Goal: Complete application form: Complete application form

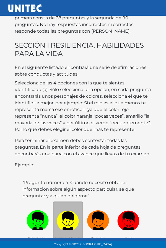
scroll to position [96, 0]
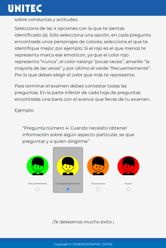
click at [31, 169] on img at bounding box center [38, 164] width 22 height 21
click at [36, 188] on input "radio" at bounding box center [38, 190] width 4 height 4
radio input "true"
click at [65, 173] on img at bounding box center [68, 164] width 22 height 21
click at [66, 188] on input "radio" at bounding box center [68, 190] width 4 height 4
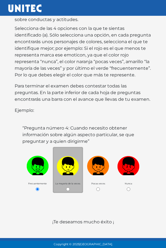
radio input "true"
click at [122, 248] on link "Iniciar test >" at bounding box center [132, 249] width 37 height 12
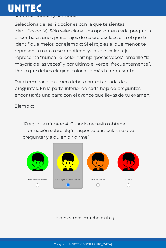
scroll to position [112, 0]
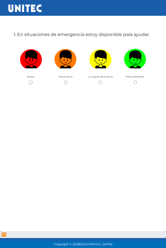
scroll to position [28, 0]
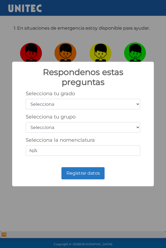
click at [122, 102] on select "Selecciona 1er grado 2do grado 3er grado 4to grado 5to grado 6to grado" at bounding box center [83, 104] width 115 height 11
select select "5"
click at [26, 99] on select "Selecciona 1er grado 2do grado 3er grado 4to grado 5to grado 6to grado" at bounding box center [83, 104] width 115 height 11
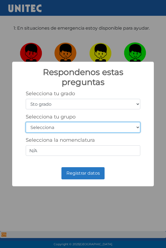
click at [117, 123] on select "Selecciona A B C D E F G H I J K L M N O P Q R S T U V W X Y Z" at bounding box center [83, 127] width 115 height 11
select select "a"
click at [26, 122] on select "Selecciona A B C D E F G H I J K L M N O P Q R S T U V W X Y Z" at bounding box center [83, 127] width 115 height 11
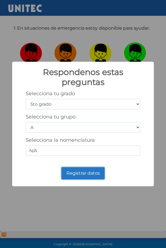
click at [93, 171] on button "Registrar datos" at bounding box center [83, 173] width 43 height 12
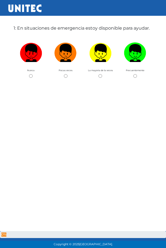
click at [101, 62] on img at bounding box center [100, 51] width 22 height 21
click at [101, 74] on input "radio" at bounding box center [101, 76] width 4 height 4
radio input "true"
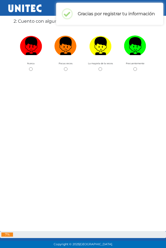
scroll to position [294, 0]
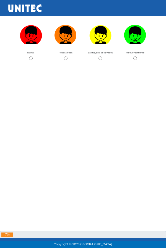
click at [104, 44] on img at bounding box center [100, 33] width 22 height 21
click at [102, 60] on input "radio" at bounding box center [101, 59] width 4 height 4
radio input "true"
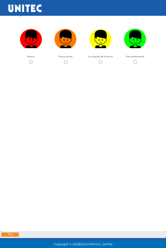
scroll to position [560, 0]
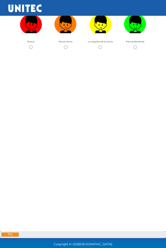
click at [102, 33] on img at bounding box center [100, 22] width 22 height 21
click at [102, 49] on input "radio" at bounding box center [101, 47] width 4 height 4
radio input "true"
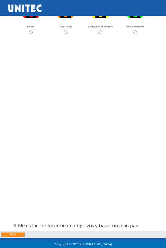
scroll to position [826, 0]
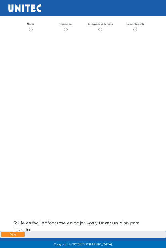
click at [101, 16] on img at bounding box center [100, 4] width 22 height 21
click at [101, 31] on input "radio" at bounding box center [101, 30] width 4 height 4
radio input "true"
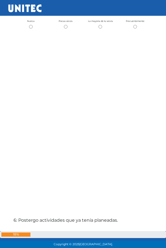
scroll to position [1092, 0]
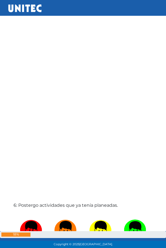
click at [66, 14] on input "radio" at bounding box center [66, 12] width 4 height 4
radio input "true"
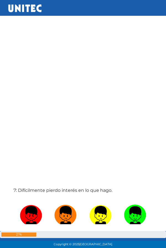
scroll to position [1358, 0]
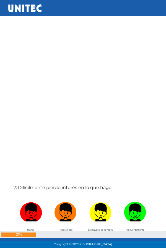
radio input "true"
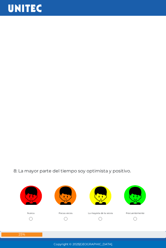
scroll to position [1624, 0]
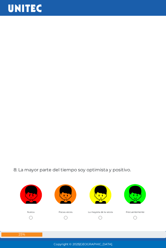
radio input "true"
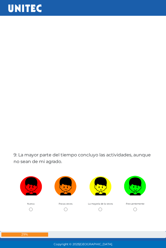
scroll to position [1890, 0]
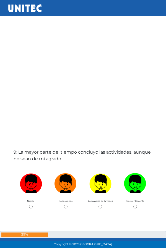
radio input "true"
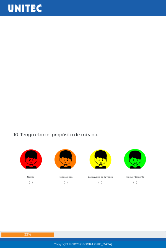
scroll to position [2156, 0]
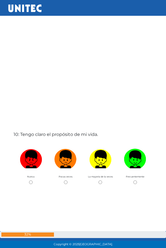
radio input "true"
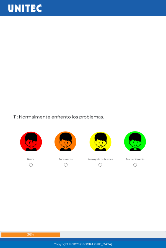
scroll to position [2422, 0]
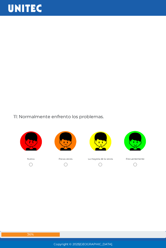
radio input "true"
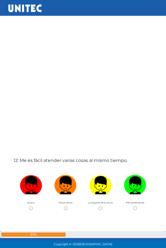
scroll to position [2688, 0]
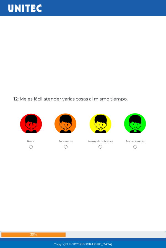
radio input "true"
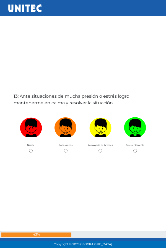
scroll to position [2954, 0]
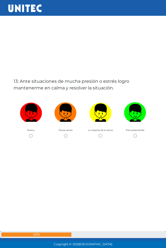
radio input "true"
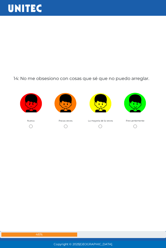
scroll to position [3220, 0]
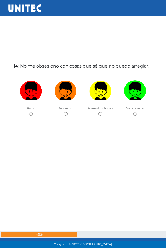
radio input "true"
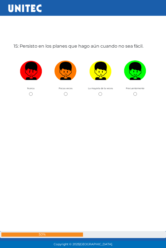
scroll to position [3486, 0]
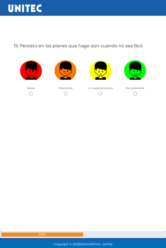
radio input "true"
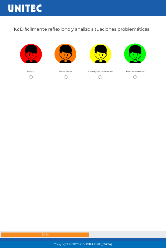
scroll to position [3752, 0]
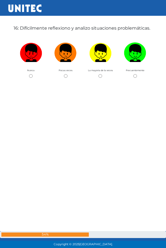
radio input "true"
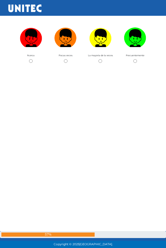
scroll to position [4018, 0]
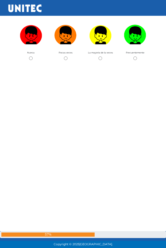
radio input "true"
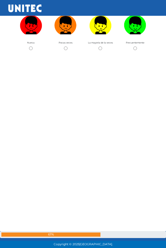
scroll to position [4284, 0]
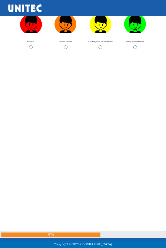
radio input "true"
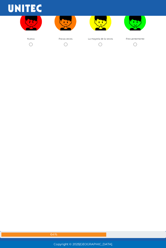
scroll to position [4550, 0]
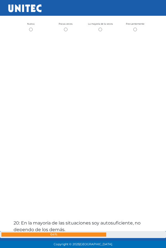
radio input "true"
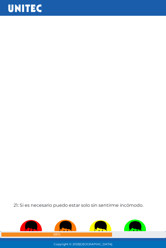
radio input "true"
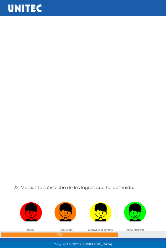
radio input "true"
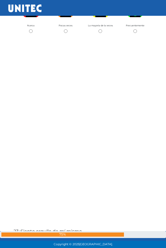
scroll to position [5348, 0]
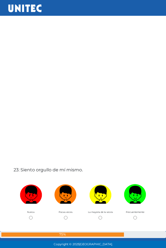
radio input "true"
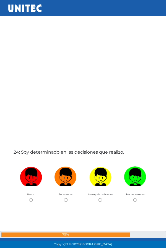
radio input "true"
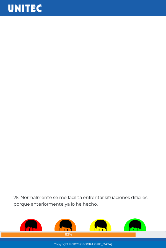
scroll to position [5880, 0]
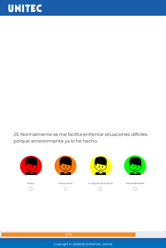
radio input "true"
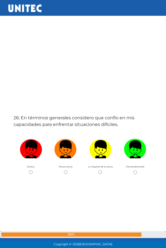
scroll to position [6146, 0]
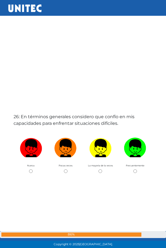
radio input "true"
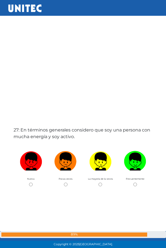
scroll to position [6412, 0]
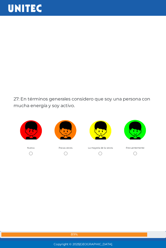
radio input "true"
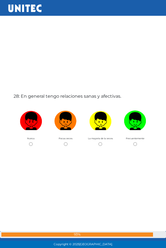
scroll to position [6678, 0]
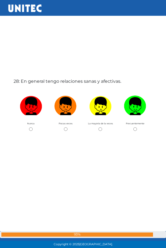
radio input "true"
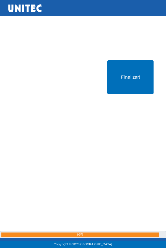
radio input "true"
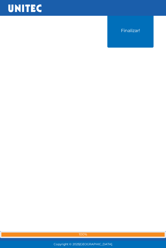
radio input "true"
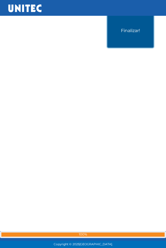
click at [141, 47] on button "Finalizar!" at bounding box center [131, 31] width 46 height 34
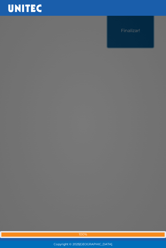
scroll to position [7493, 0]
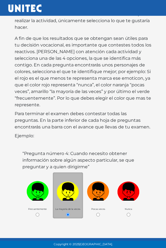
scroll to position [64, 0]
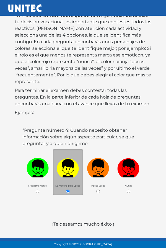
scroll to position [80, 0]
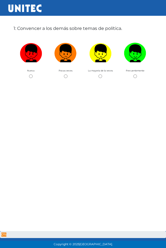
scroll to position [28, 0]
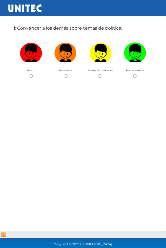
click at [139, 54] on img at bounding box center [135, 51] width 22 height 21
click at [137, 74] on input "radio" at bounding box center [136, 76] width 4 height 4
radio input "true"
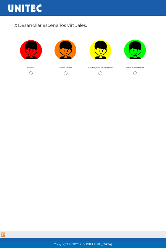
scroll to position [294, 0]
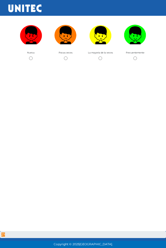
click at [97, 44] on img at bounding box center [100, 33] width 22 height 21
click at [99, 57] on input "radio" at bounding box center [101, 59] width 4 height 4
radio input "true"
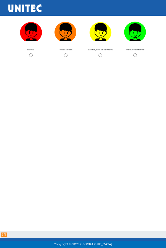
scroll to position [560, 0]
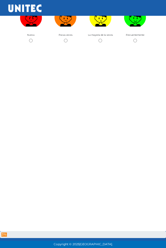
click at [134, 27] on img at bounding box center [135, 16] width 22 height 21
click at [134, 42] on input "radio" at bounding box center [136, 41] width 4 height 4
radio input "true"
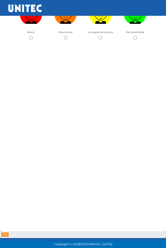
scroll to position [826, 0]
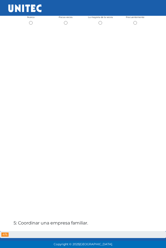
click at [134, 25] on input "radio" at bounding box center [136, 23] width 4 height 4
radio input "true"
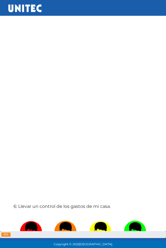
scroll to position [1092, 0]
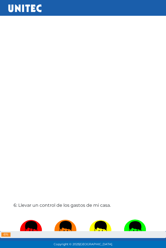
click at [66, 7] on input "radio" at bounding box center [66, 5] width 4 height 4
radio input "true"
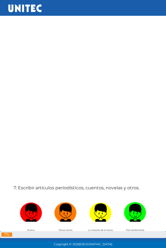
scroll to position [1358, 0]
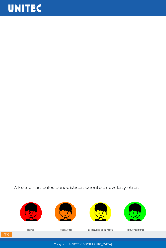
radio input "true"
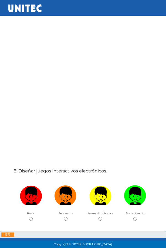
scroll to position [1624, 0]
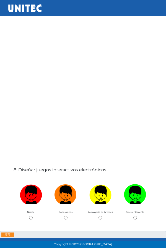
radio input "true"
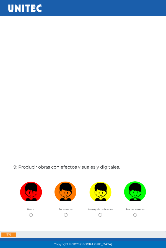
scroll to position [1890, 0]
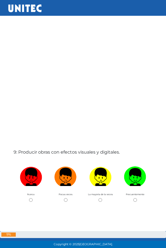
radio input "true"
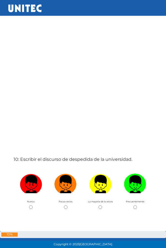
scroll to position [2156, 0]
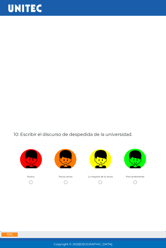
radio input "true"
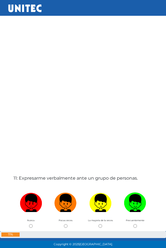
scroll to position [2422, 0]
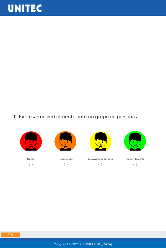
radio input "true"
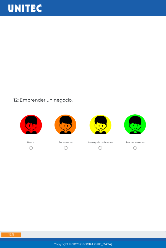
scroll to position [2688, 0]
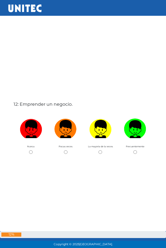
radio input "true"
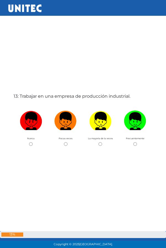
scroll to position [2954, 0]
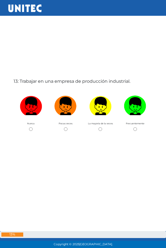
radio input "true"
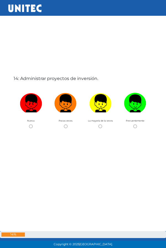
scroll to position [3220, 0]
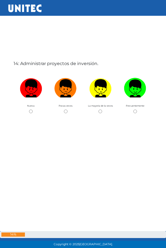
radio input "true"
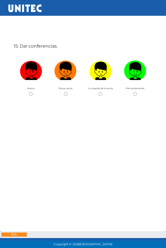
scroll to position [3486, 0]
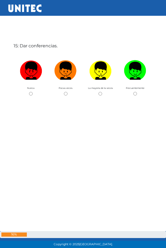
radio input "true"
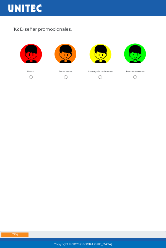
scroll to position [3752, 0]
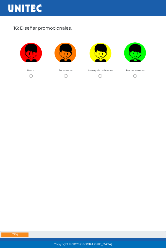
radio input "true"
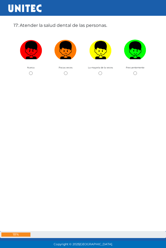
scroll to position [4018, 0]
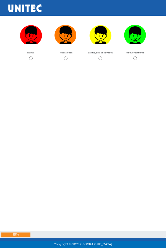
radio input "true"
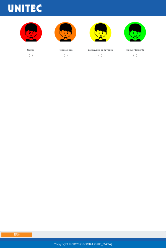
scroll to position [4284, 0]
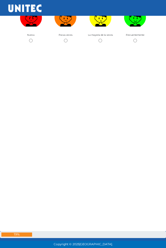
radio input "true"
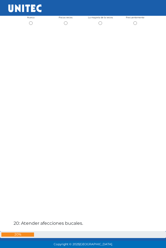
scroll to position [4550, 0]
radio input "true"
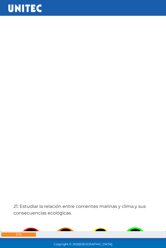
scroll to position [4816, 0]
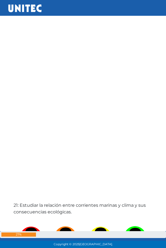
radio input "true"
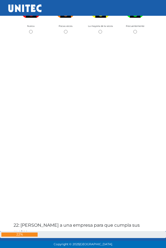
scroll to position [5082, 0]
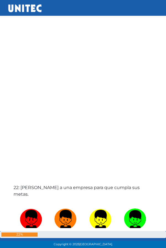
radio input "true"
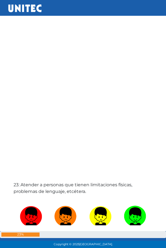
scroll to position [5348, 0]
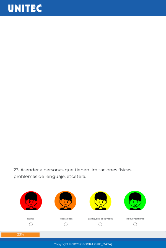
radio input "true"
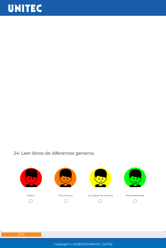
scroll to position [5614, 0]
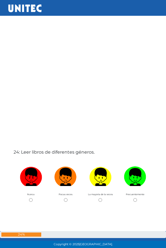
radio input "true"
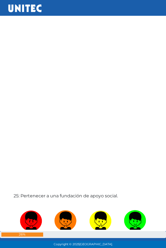
scroll to position [5880, 0]
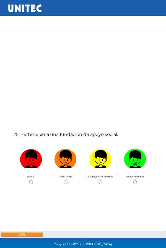
radio input "true"
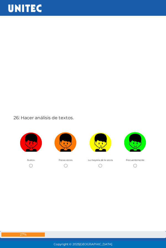
scroll to position [6146, 0]
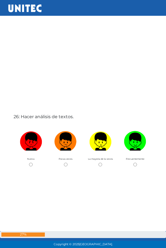
radio input "true"
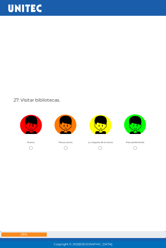
scroll to position [6412, 0]
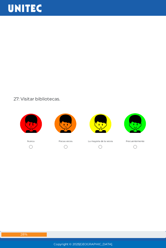
radio input "true"
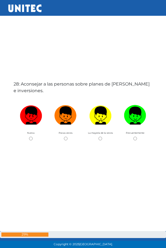
scroll to position [6678, 0]
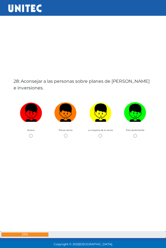
radio input "true"
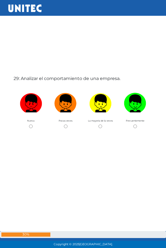
scroll to position [6944, 0]
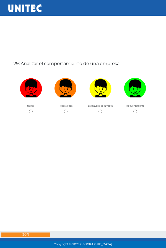
radio input "true"
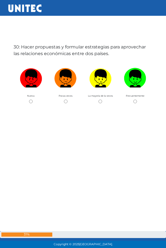
scroll to position [7210, 0]
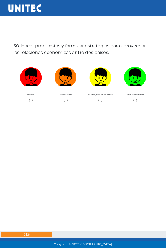
radio input "true"
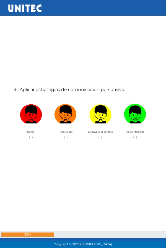
scroll to position [7476, 0]
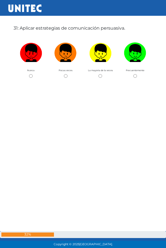
radio input "true"
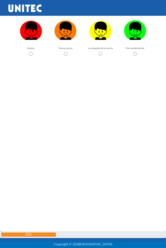
scroll to position [7755, 0]
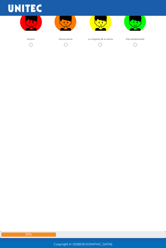
radio input "true"
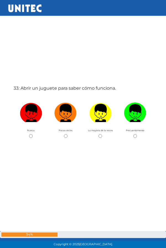
scroll to position [7912, 0]
radio input "true"
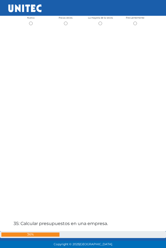
scroll to position [8274, 0]
radio input "true"
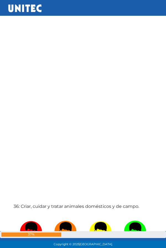
scroll to position [8540, 0]
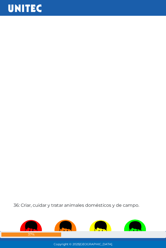
radio input "true"
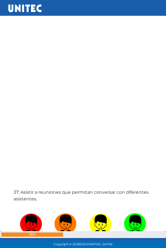
scroll to position [8806, 0]
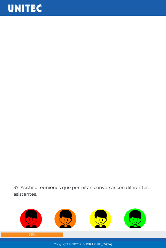
radio input "true"
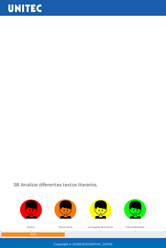
scroll to position [9072, 0]
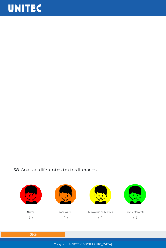
radio input "true"
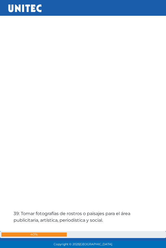
scroll to position [9338, 0]
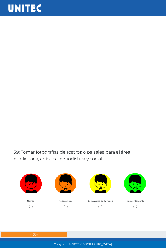
radio input "true"
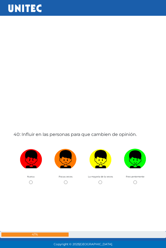
radio input "true"
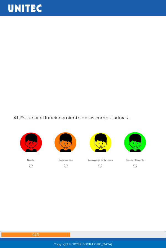
scroll to position [9870, 0]
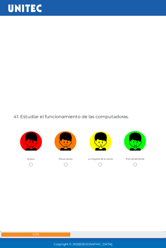
radio input "true"
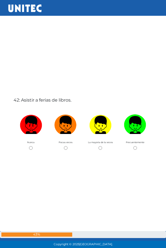
scroll to position [10136, 0]
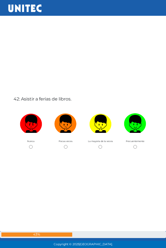
radio input "true"
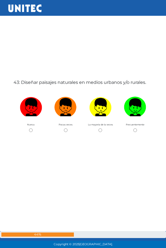
scroll to position [10402, 0]
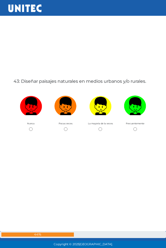
radio input "true"
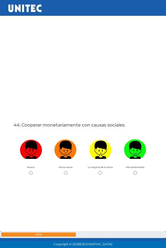
scroll to position [10668, 0]
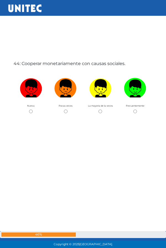
radio input "true"
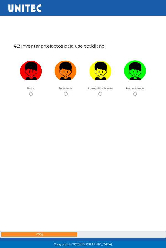
scroll to position [10934, 0]
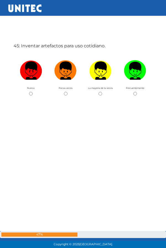
radio input "true"
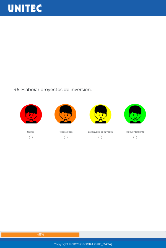
scroll to position [11200, 0]
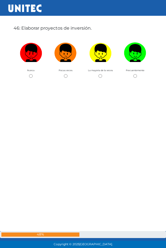
radio input "true"
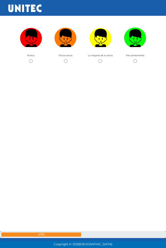
scroll to position [11466, 0]
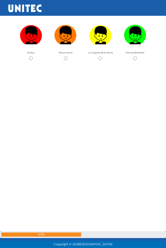
radio input "true"
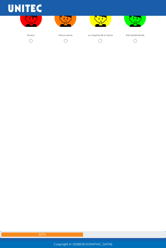
scroll to position [11732, 0]
radio input "true"
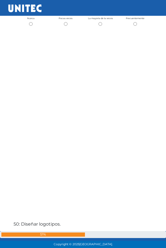
scroll to position [11998, 0]
radio input "true"
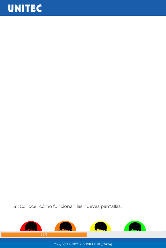
scroll to position [12264, 0]
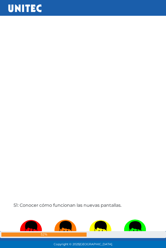
radio input "true"
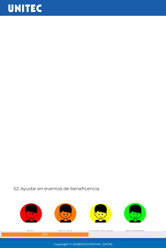
scroll to position [12530, 0]
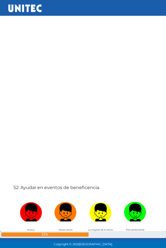
radio input "true"
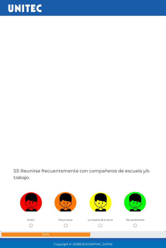
scroll to position [12796, 0]
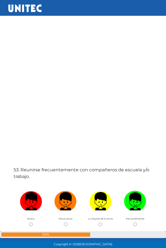
radio input "true"
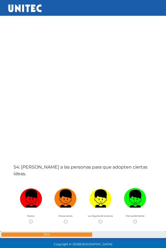
scroll to position [13062, 0]
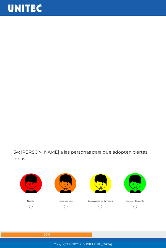
radio input "true"
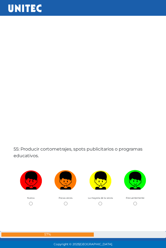
scroll to position [13328, 0]
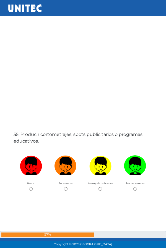
radio input "true"
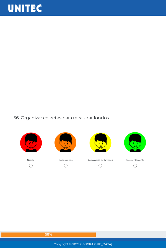
scroll to position [13593, 0]
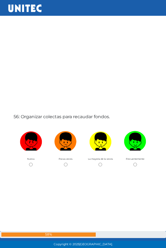
radio input "true"
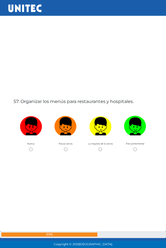
scroll to position [13859, 0]
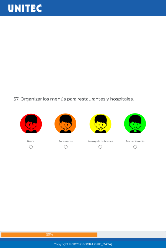
radio input "true"
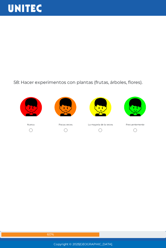
scroll to position [14125, 0]
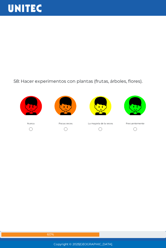
radio input "true"
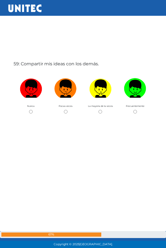
scroll to position [14391, 0]
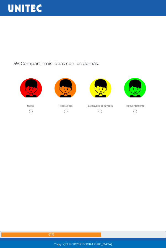
radio input "true"
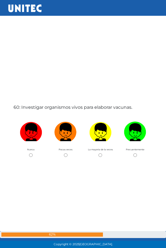
scroll to position [14657, 0]
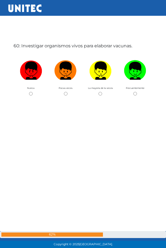
radio input "true"
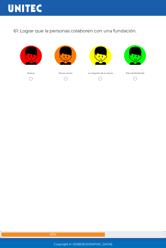
scroll to position [14923, 0]
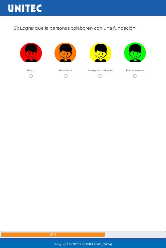
radio input "true"
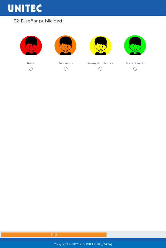
scroll to position [15189, 0]
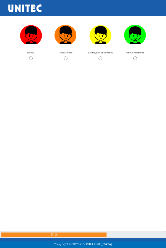
radio input "true"
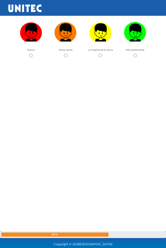
scroll to position [15455, 0]
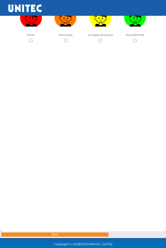
radio input "true"
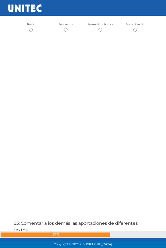
scroll to position [15721, 0]
radio input "true"
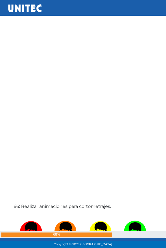
scroll to position [15987, 0]
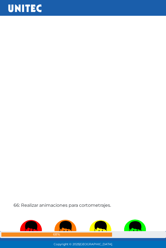
radio input "true"
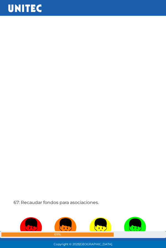
scroll to position [16253, 0]
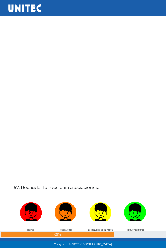
radio input "true"
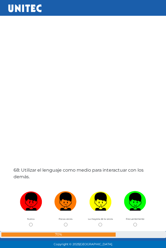
scroll to position [16519, 0]
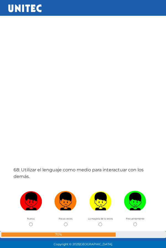
radio input "true"
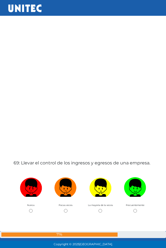
scroll to position [16785, 0]
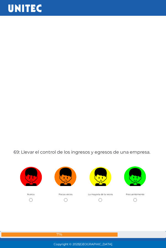
radio input "true"
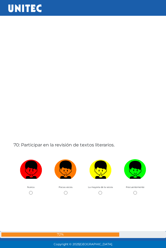
scroll to position [17051, 0]
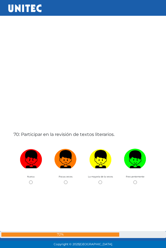
radio input "true"
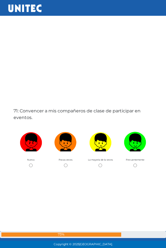
scroll to position [17323, 0]
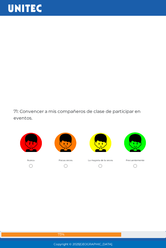
radio input "true"
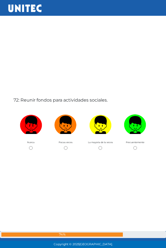
scroll to position [17583, 0]
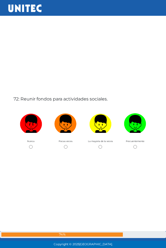
radio input "true"
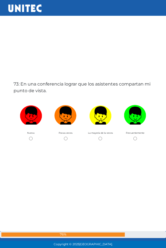
scroll to position [17849, 0]
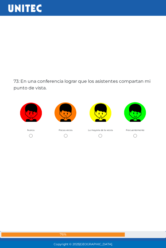
radio input "true"
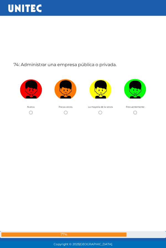
scroll to position [18115, 0]
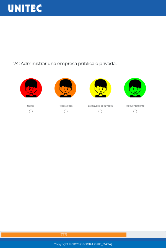
radio input "true"
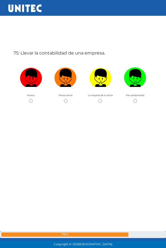
scroll to position [18381, 0]
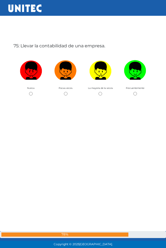
radio input "true"
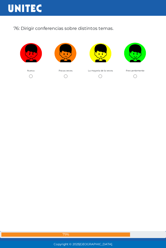
scroll to position [18647, 0]
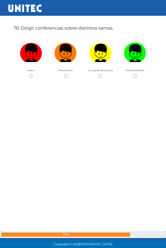
radio input "true"
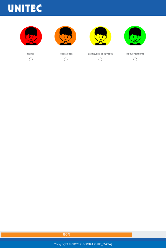
scroll to position [18913, 0]
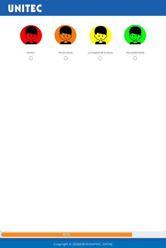
radio input "true"
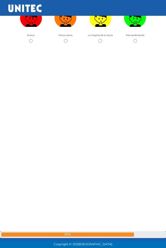
scroll to position [19179, 0]
radio input "true"
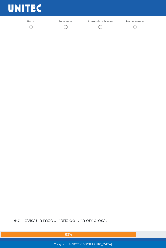
scroll to position [19454, 0]
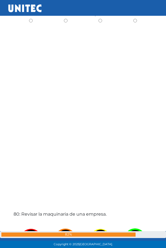
radio input "true"
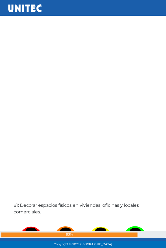
radio input "true"
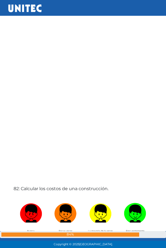
scroll to position [19977, 0]
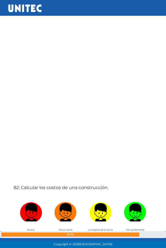
radio input "true"
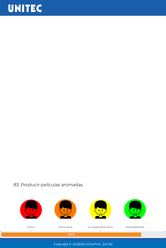
scroll to position [20243, 0]
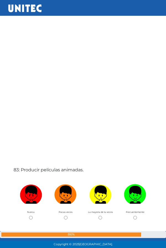
radio input "true"
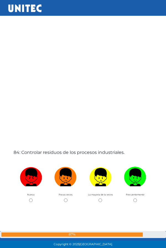
scroll to position [20509, 0]
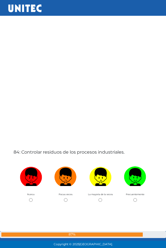
radio input "true"
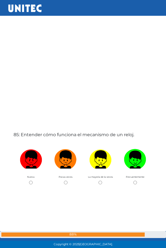
scroll to position [20775, 0]
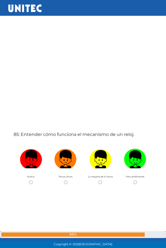
radio input "true"
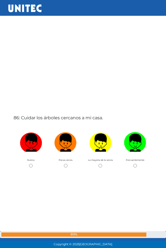
scroll to position [21041, 0]
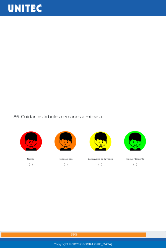
radio input "true"
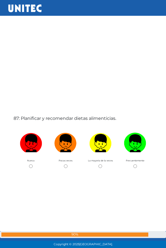
scroll to position [21307, 0]
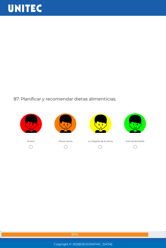
radio input "true"
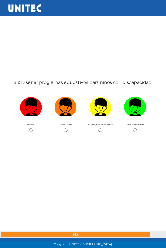
scroll to position [21573, 0]
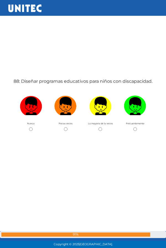
radio input "true"
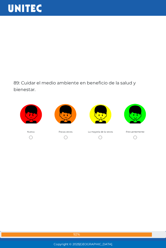
scroll to position [21839, 0]
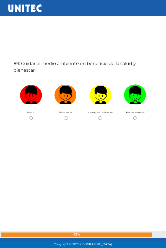
radio input "true"
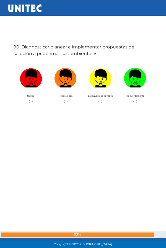
scroll to position [22105, 0]
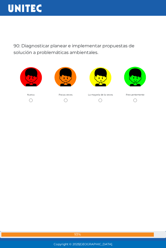
radio input "true"
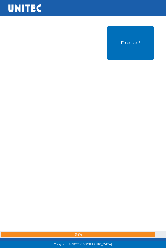
scroll to position [22371, 0]
radio input "true"
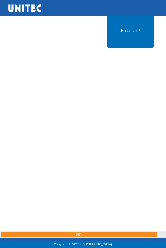
scroll to position [22637, 0]
radio input "true"
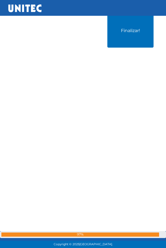
radio input "true"
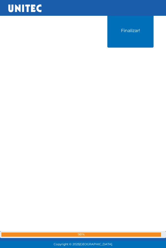
radio input "true"
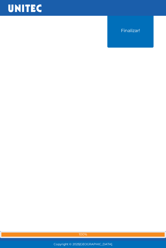
scroll to position [23701, 0]
radio input "true"
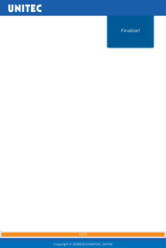
click at [139, 48] on button "Finalizar!" at bounding box center [131, 31] width 46 height 34
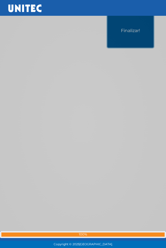
scroll to position [23985, 0]
